Goal: Information Seeking & Learning: Learn about a topic

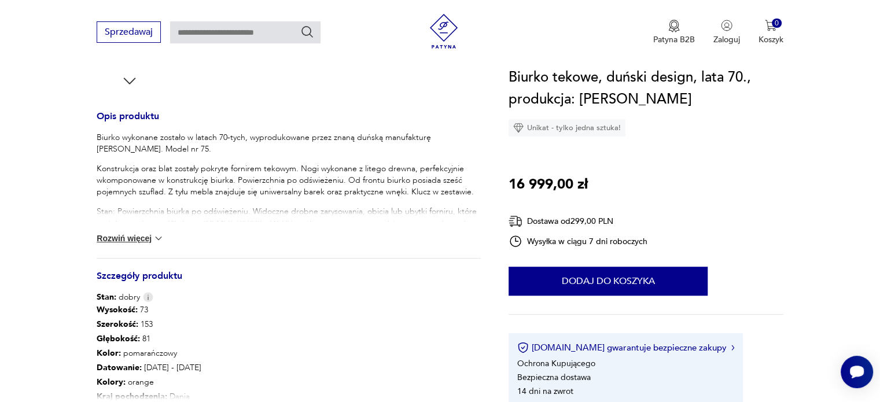
scroll to position [436, 0]
click at [109, 231] on div "Biurko wykonane zostało w latach 70-tych, wyprodukowane przez znaną duńską manu…" at bounding box center [289, 195] width 384 height 126
click at [156, 234] on img at bounding box center [159, 239] width 12 height 12
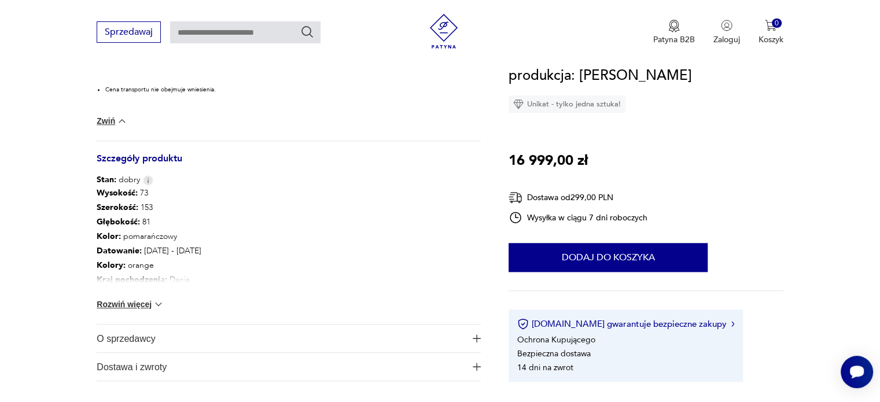
scroll to position [762, 0]
click at [140, 302] on button "Rozwiń więcej" at bounding box center [130, 305] width 67 height 12
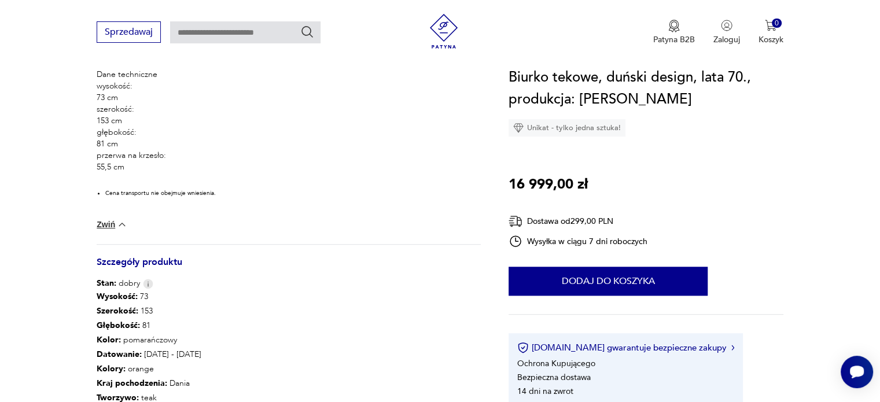
scroll to position [657, 0]
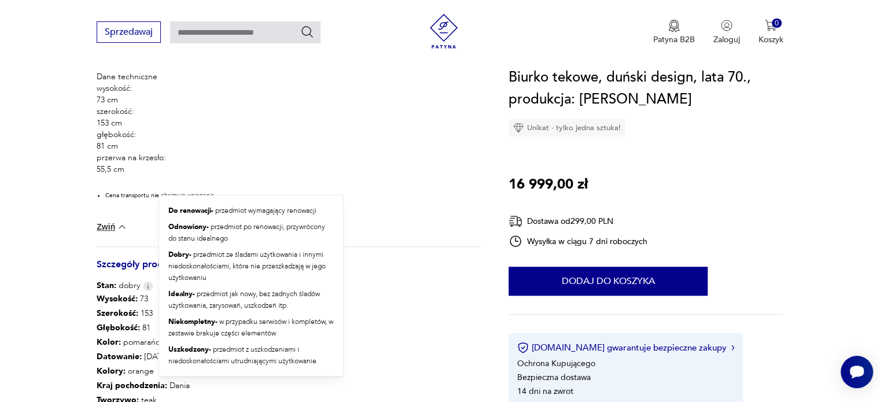
click at [146, 288] on img at bounding box center [148, 286] width 10 height 10
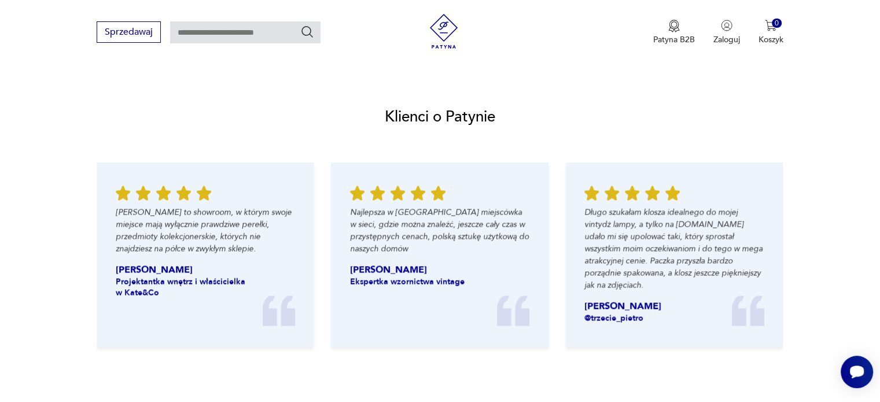
scroll to position [741, 0]
